Goal: Navigation & Orientation: Understand site structure

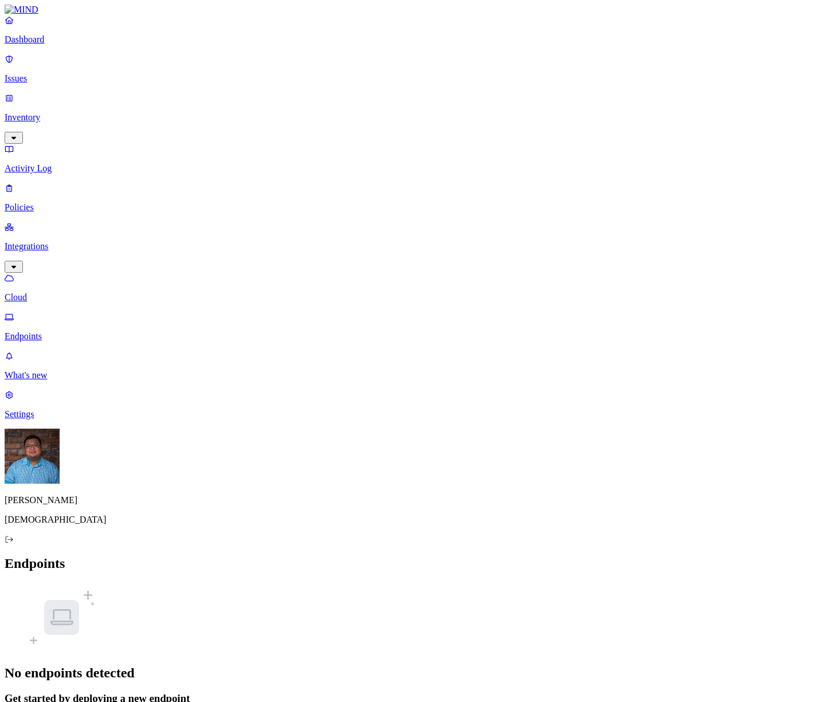
click at [324, 583] on div "No endpoints detected Get started by deploying a new endpoint Deploy" at bounding box center [406, 655] width 803 height 145
click at [46, 45] on p "Dashboard" at bounding box center [406, 39] width 803 height 10
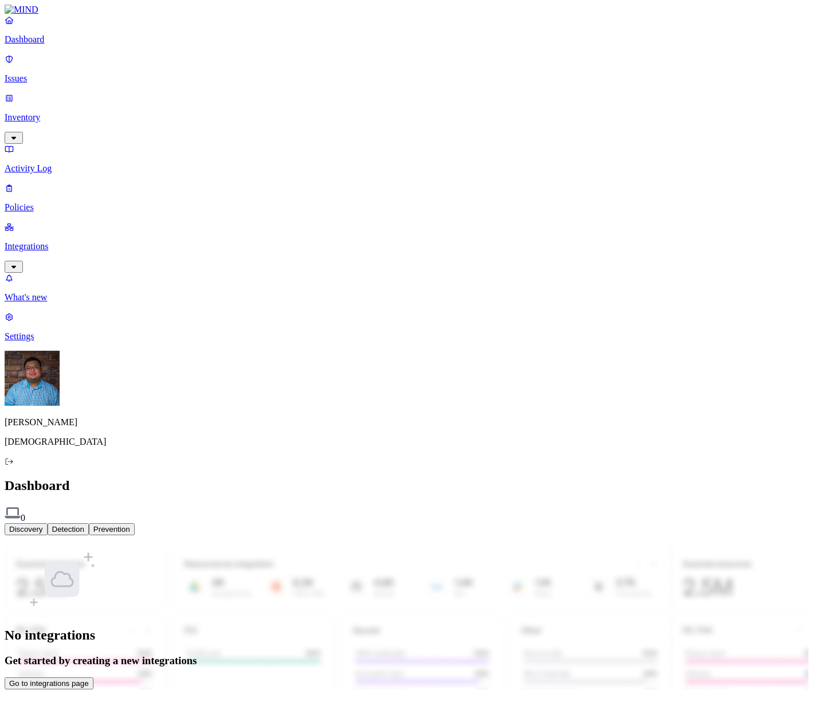
click at [74, 74] on p "Issues" at bounding box center [406, 78] width 803 height 10
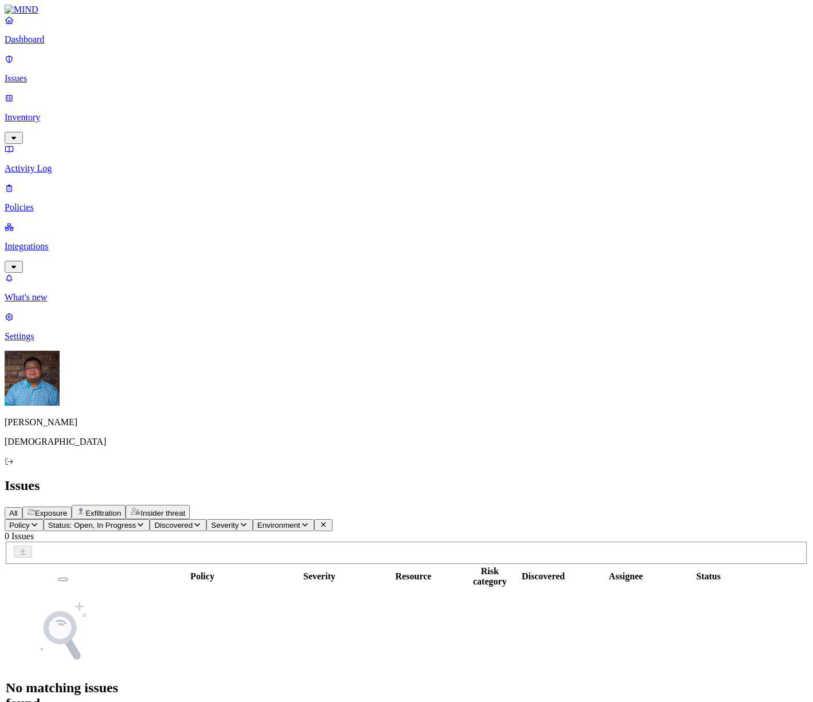
click at [60, 112] on p "Inventory" at bounding box center [406, 117] width 803 height 10
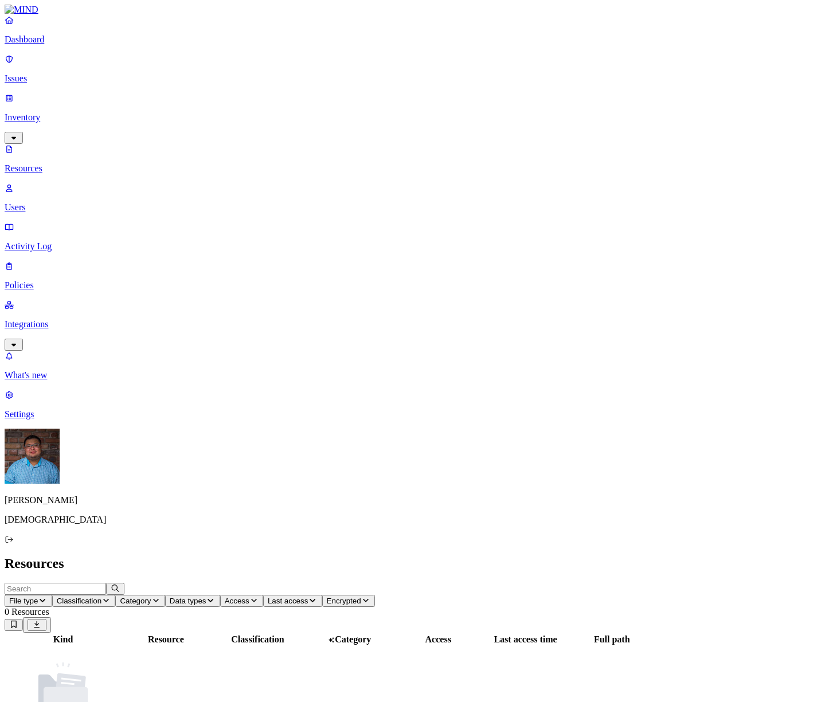
click at [51, 202] on p "Users" at bounding box center [406, 207] width 803 height 10
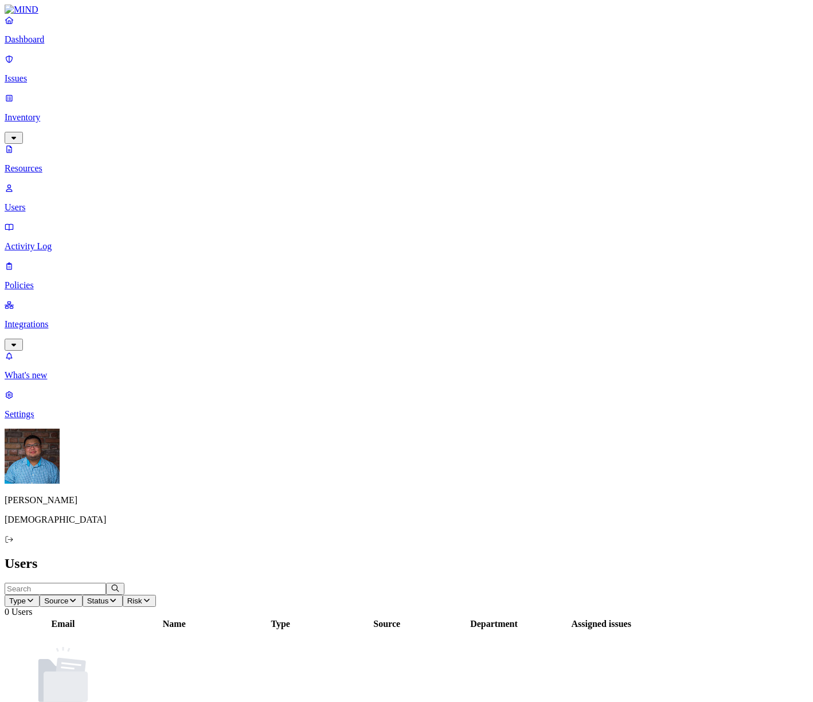
click at [60, 241] on p "Activity Log" at bounding box center [406, 246] width 803 height 10
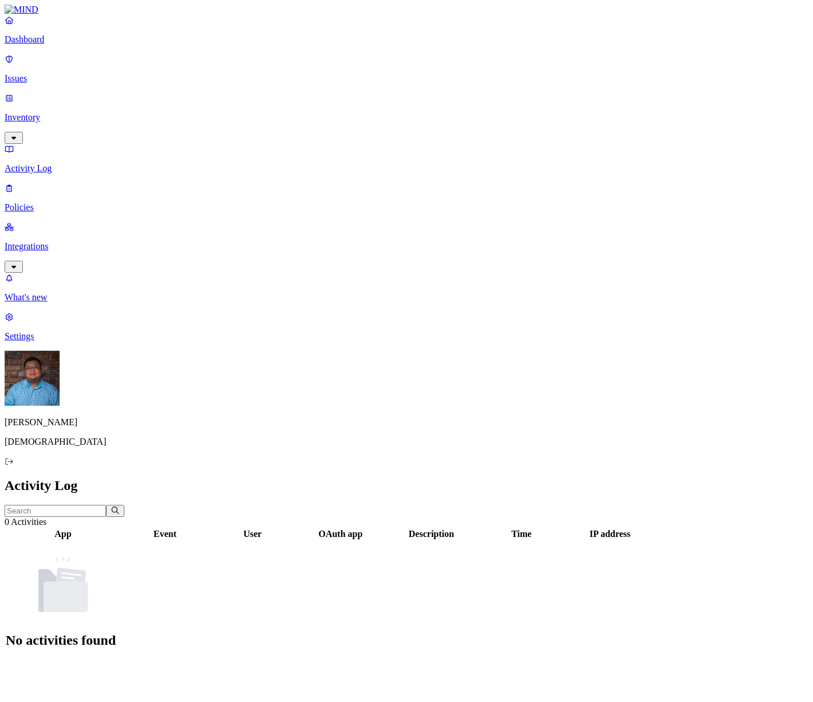
click at [44, 202] on p "Policies" at bounding box center [406, 207] width 803 height 10
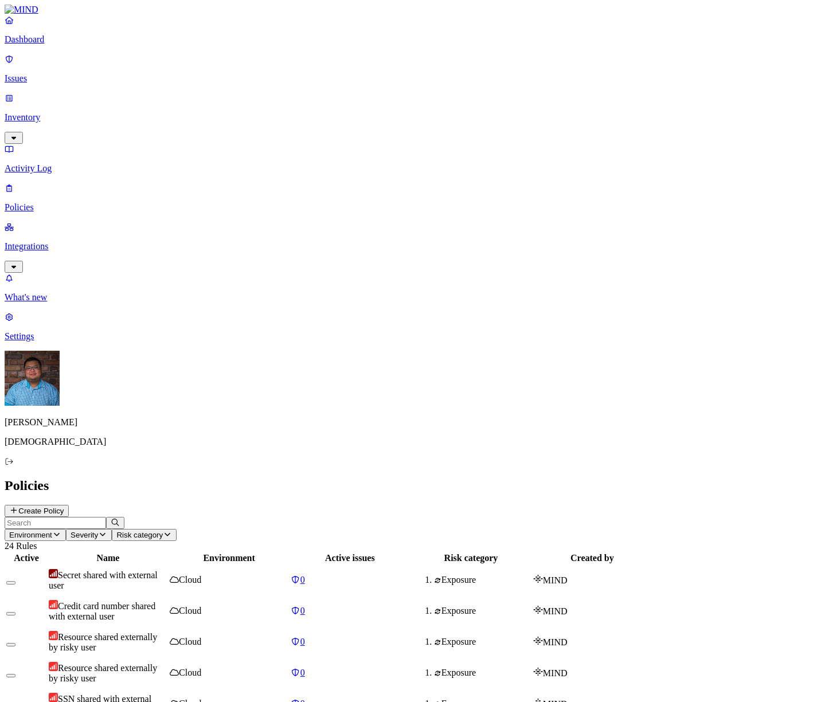
click at [158, 570] on span "Secret shared with external user" at bounding box center [103, 580] width 109 height 20
click at [155, 601] on span "Credit card number shared with external user" at bounding box center [102, 611] width 107 height 20
click at [151, 694] on span "SSN shared with external user" at bounding box center [100, 704] width 103 height 20
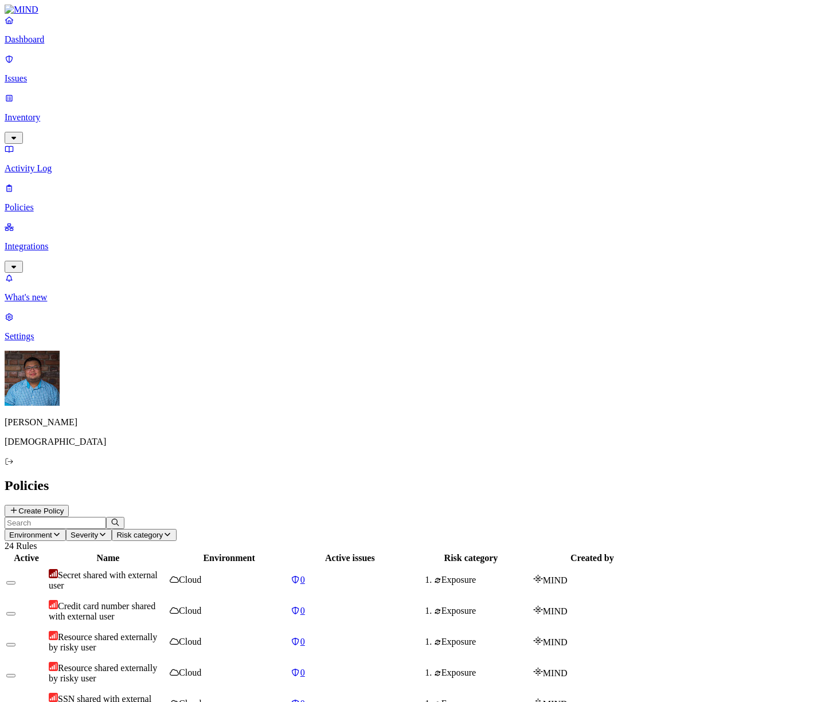
click at [30, 241] on p "Integrations" at bounding box center [406, 246] width 803 height 10
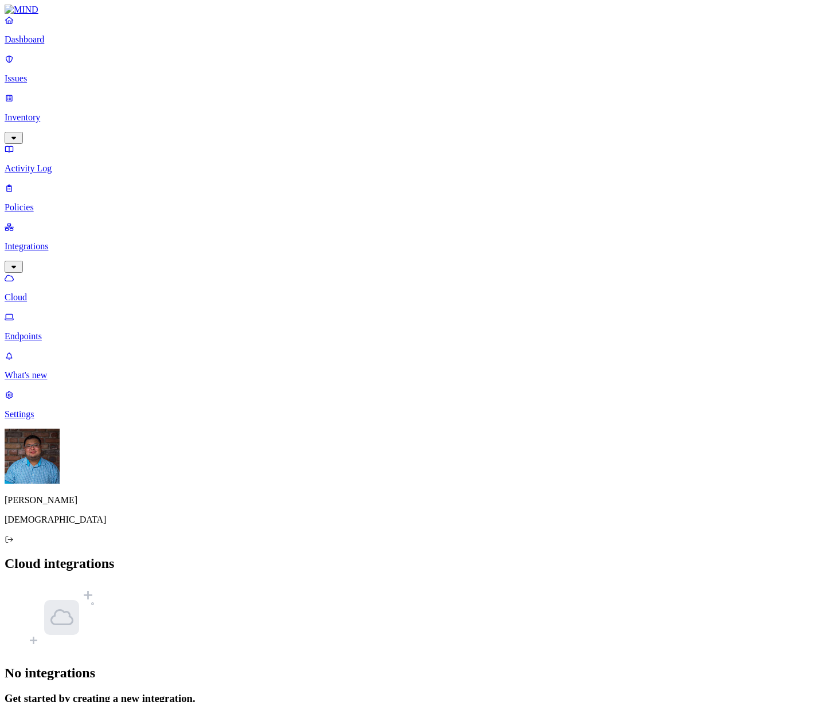
click at [272, 556] on main "Cloud integrations No integrations Get started by creating a new integration. A…" at bounding box center [406, 641] width 803 height 171
